Goal: Transaction & Acquisition: Subscribe to service/newsletter

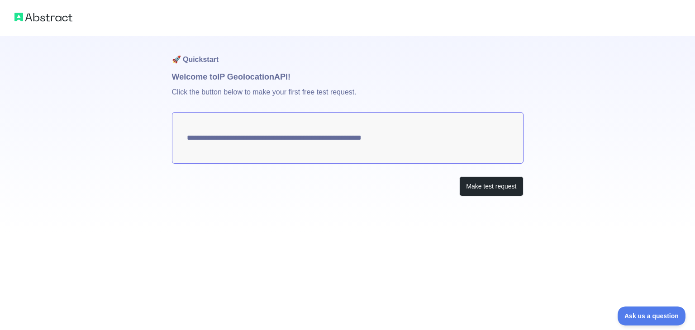
click at [312, 135] on textarea "**********" at bounding box center [348, 138] width 352 height 52
click at [460, 182] on button "Make test request" at bounding box center [491, 187] width 64 height 20
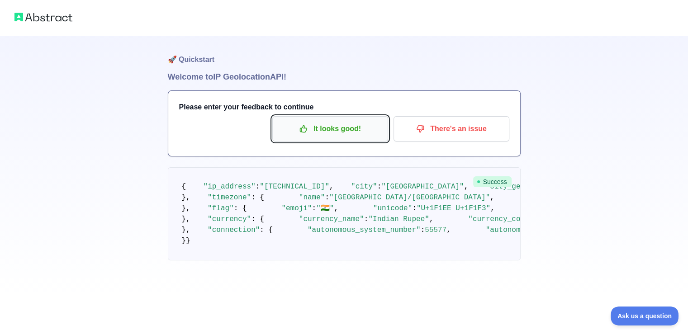
click at [320, 133] on p "It looks good!" at bounding box center [330, 128] width 102 height 15
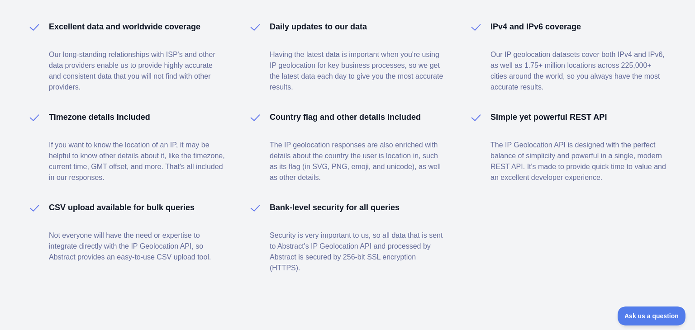
scroll to position [669, 0]
